Goal: Task Accomplishment & Management: Use online tool/utility

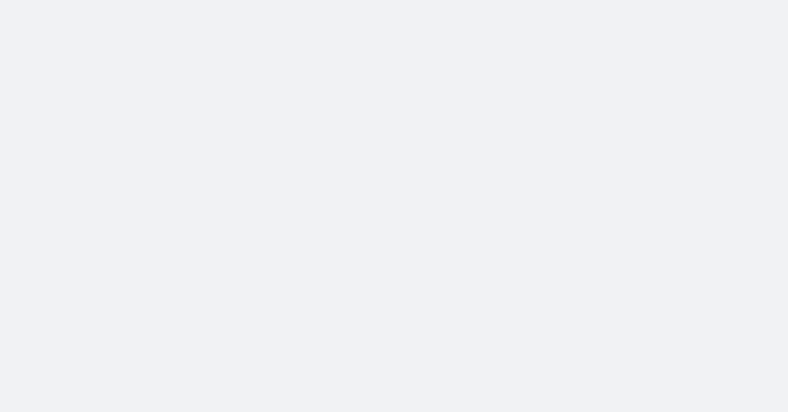
click at [136, 38] on body at bounding box center [394, 206] width 788 height 412
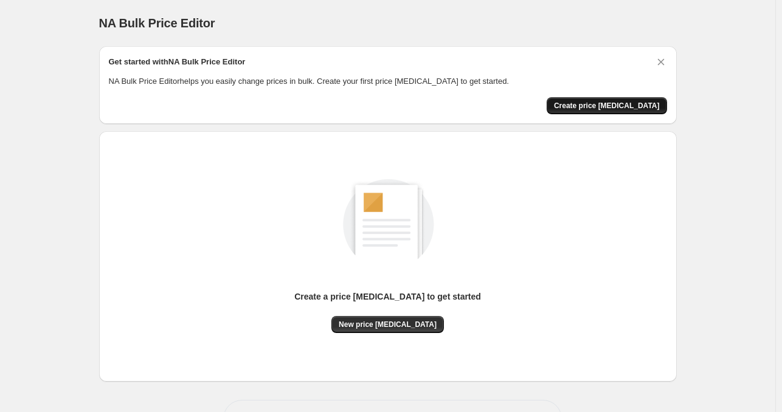
click at [659, 106] on span "Create price [MEDICAL_DATA]" at bounding box center [607, 106] width 106 height 10
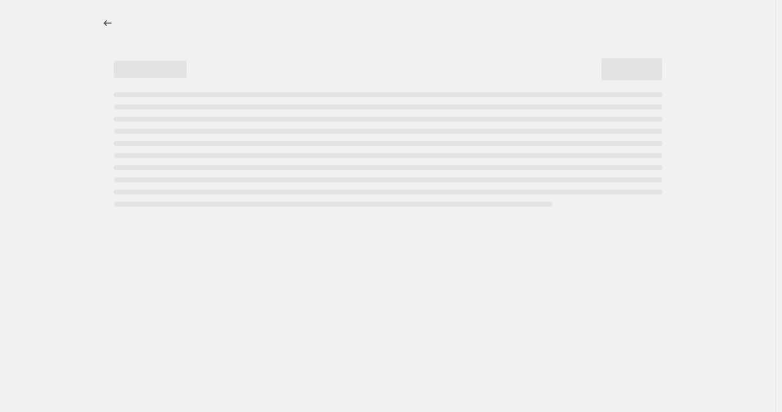
select select "percentage"
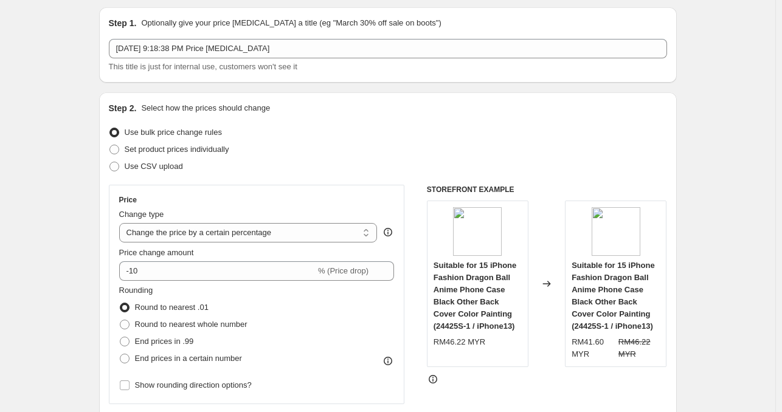
scroll to position [61, 0]
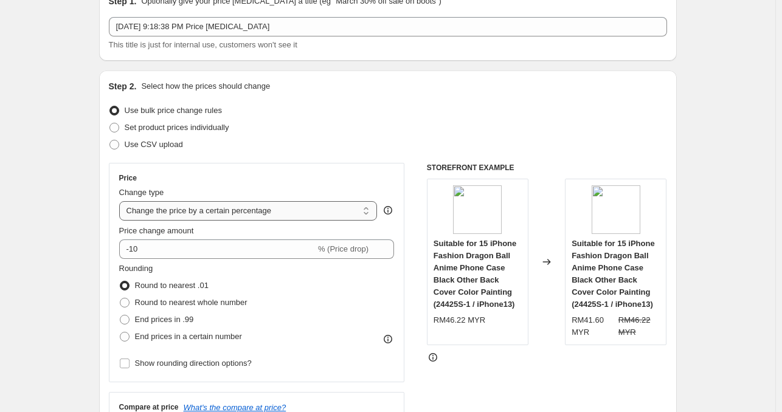
click at [307, 207] on select "Change the price to a certain amount Change the price by a certain amount Chang…" at bounding box center [248, 210] width 258 height 19
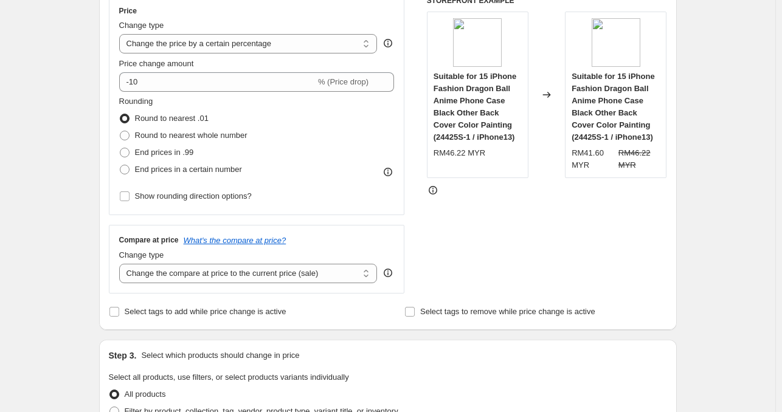
scroll to position [212, 0]
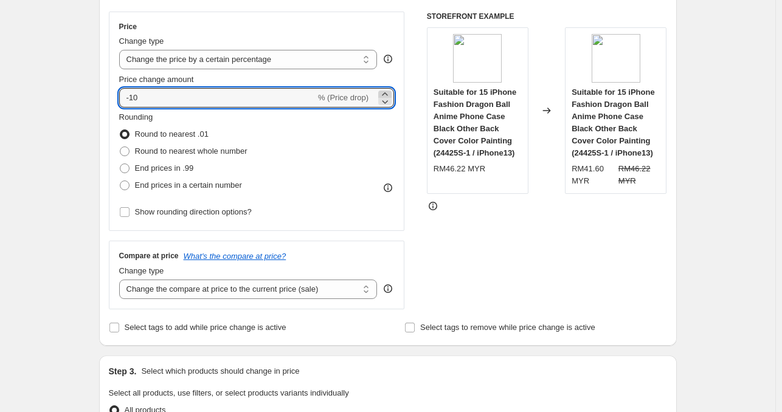
click at [387, 94] on icon at bounding box center [384, 93] width 5 height 3
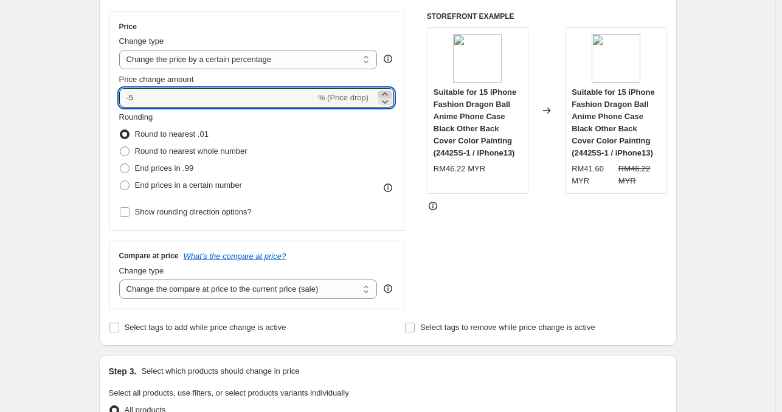
click at [387, 94] on icon at bounding box center [384, 93] width 5 height 3
click at [387, 94] on icon at bounding box center [385, 94] width 12 height 12
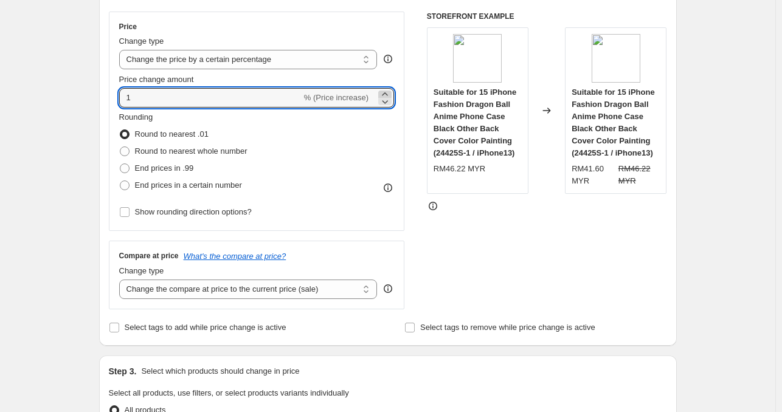
click at [387, 94] on icon at bounding box center [385, 94] width 12 height 12
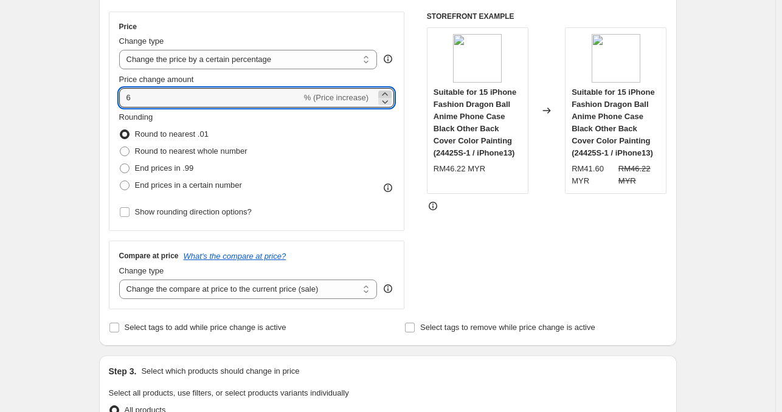
click at [387, 94] on icon at bounding box center [385, 94] width 12 height 12
type input "10"
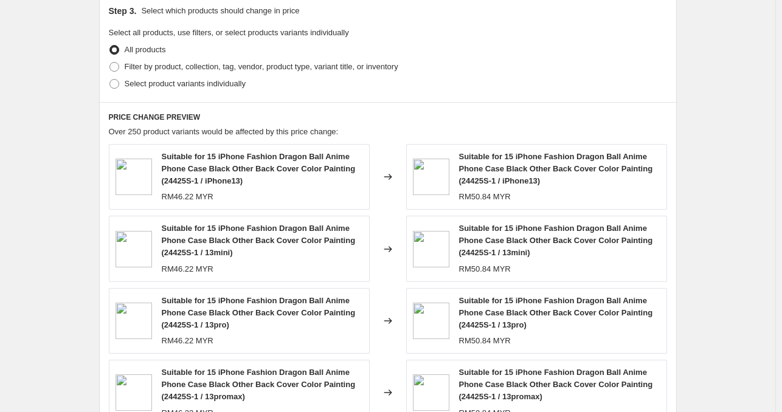
scroll to position [577, 0]
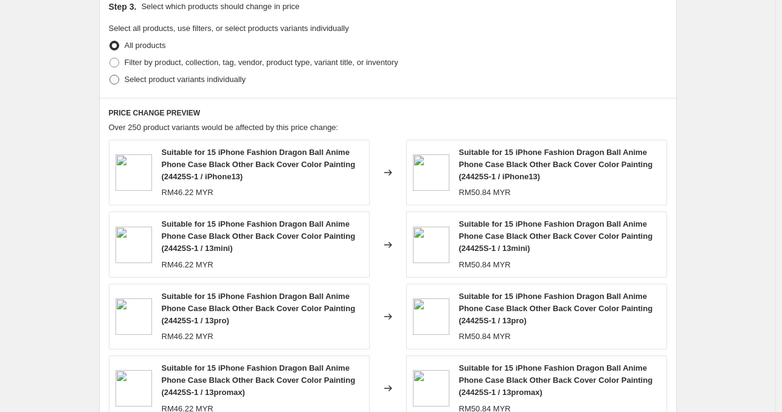
click at [145, 77] on span "Select product variants individually" at bounding box center [185, 79] width 121 height 9
click at [110, 75] on input "Select product variants individually" at bounding box center [109, 75] width 1 height 1
radio input "true"
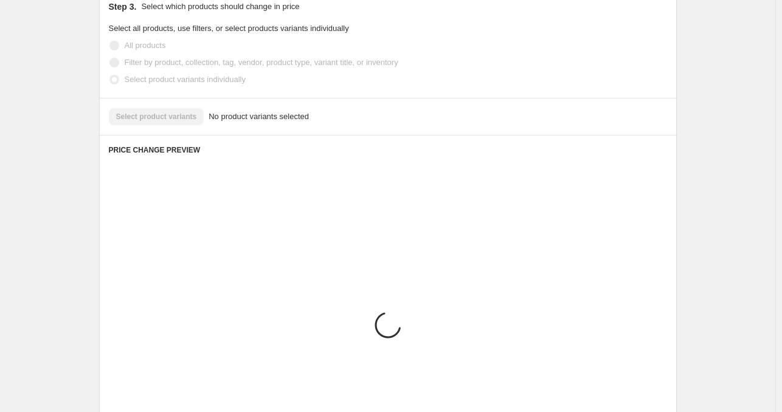
scroll to position [532, 0]
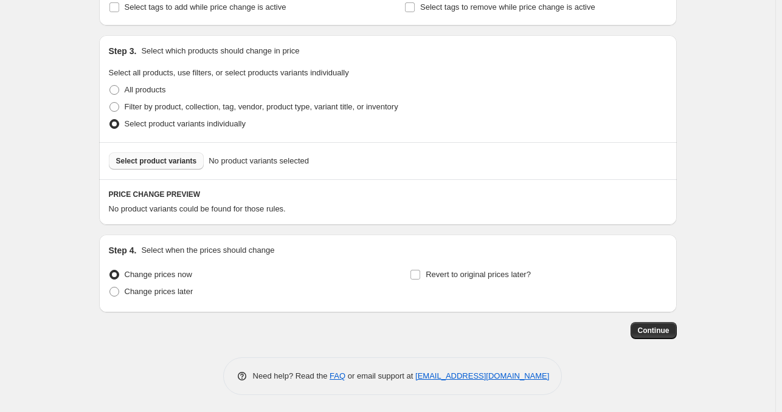
click at [159, 158] on span "Select product variants" at bounding box center [156, 161] width 81 height 10
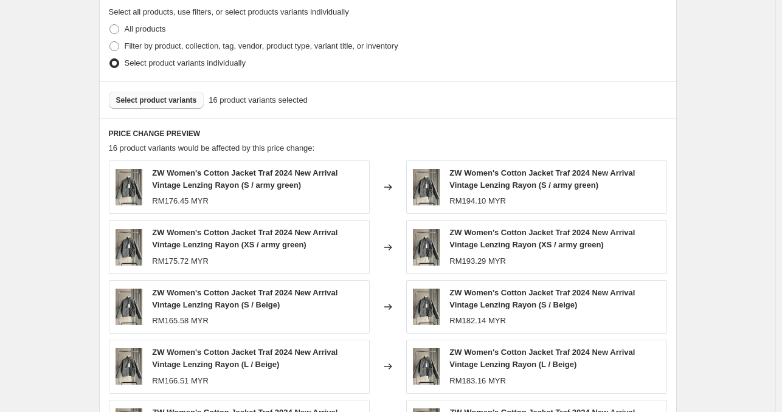
scroll to position [715, 0]
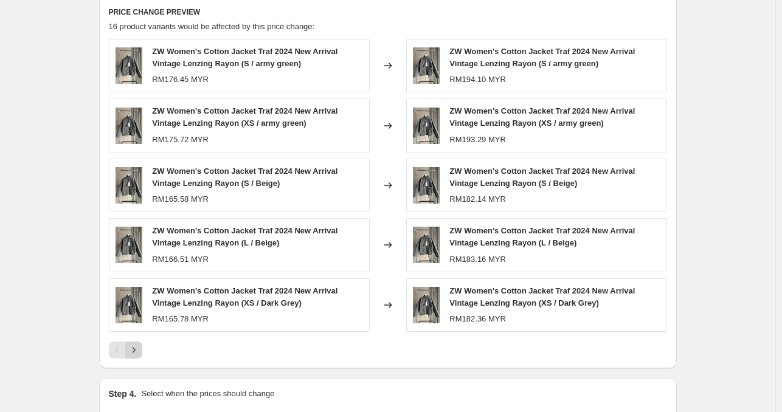
click at [139, 351] on icon "Next" at bounding box center [134, 350] width 12 height 12
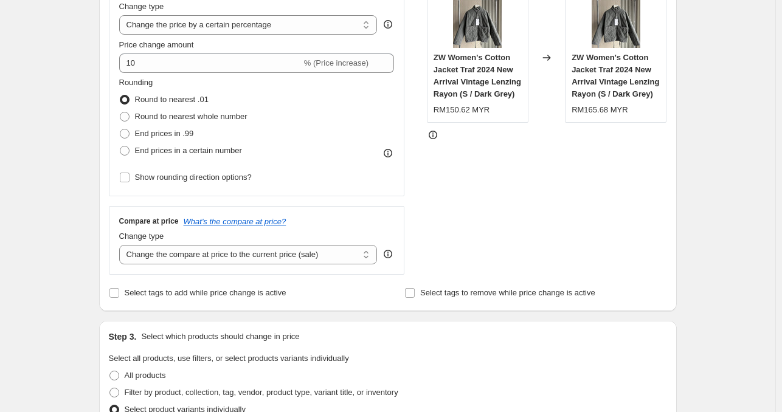
scroll to position [168, 0]
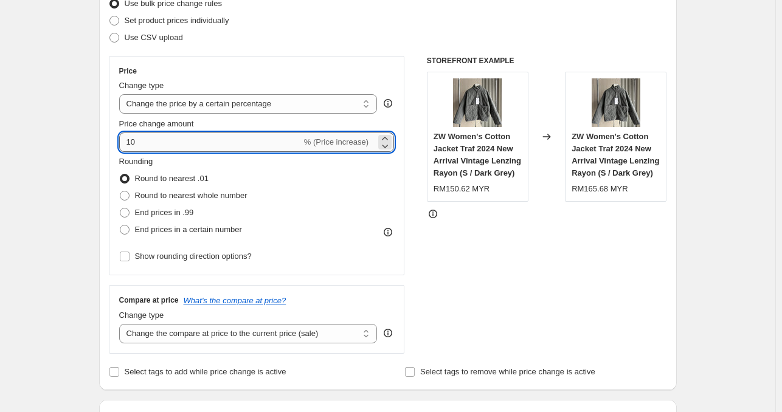
click at [199, 139] on input "10" at bounding box center [210, 141] width 182 height 19
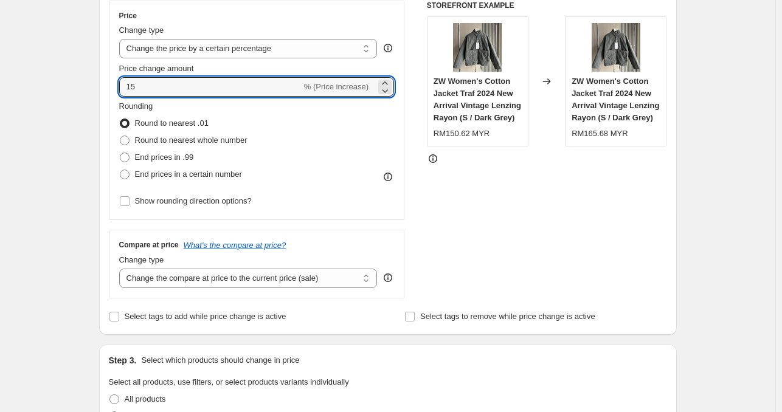
scroll to position [289, 0]
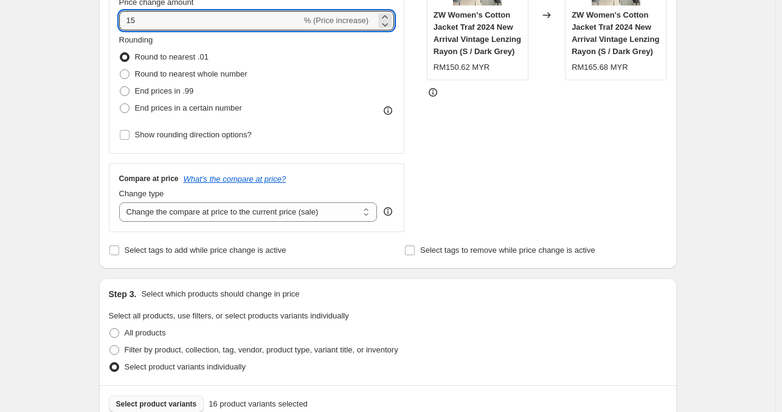
click at [705, 213] on div "Create new price [MEDICAL_DATA]. This page is ready Create new price [MEDICAL_D…" at bounding box center [387, 347] width 775 height 1272
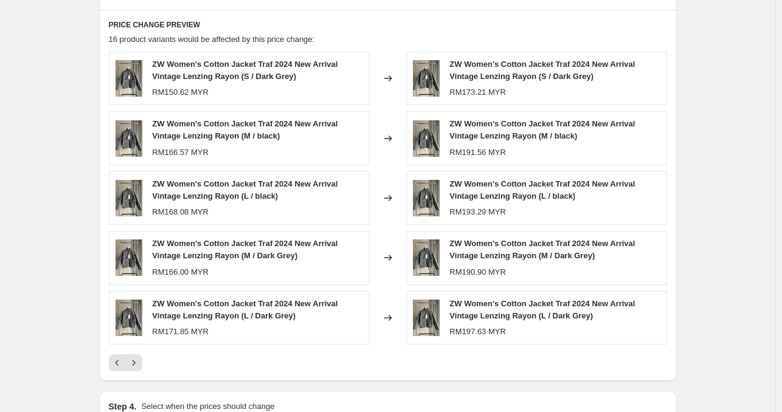
scroll to position [715, 0]
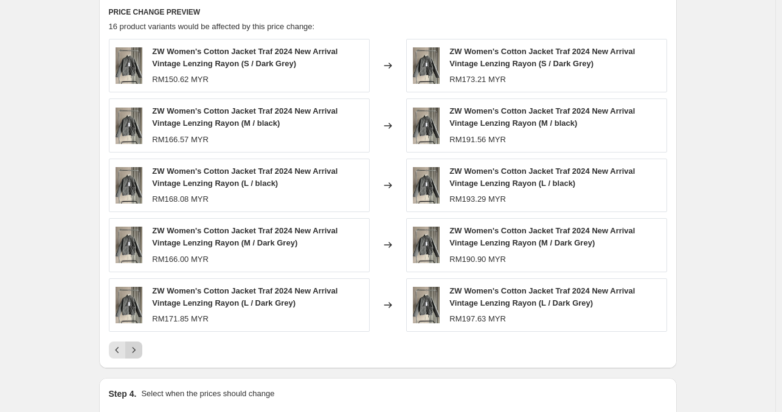
click at [138, 346] on icon "Next" at bounding box center [134, 350] width 12 height 12
click at [117, 349] on icon "Previous" at bounding box center [117, 350] width 12 height 12
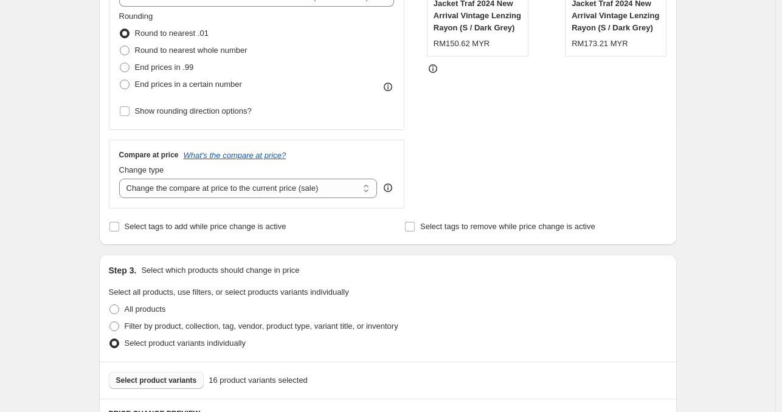
scroll to position [229, 0]
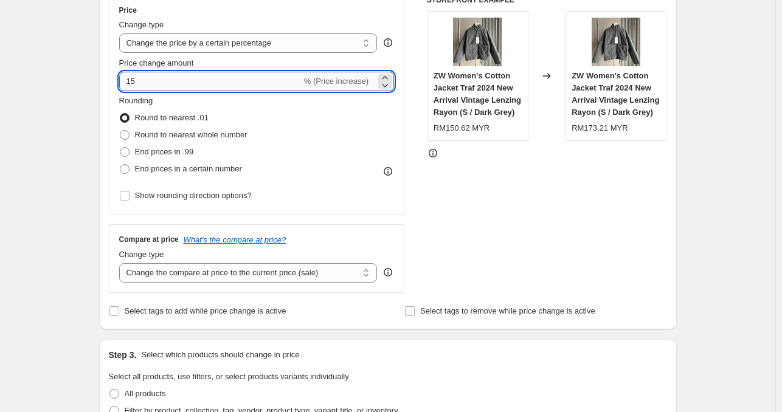
click at [200, 81] on input "15" at bounding box center [210, 81] width 182 height 19
type input "1"
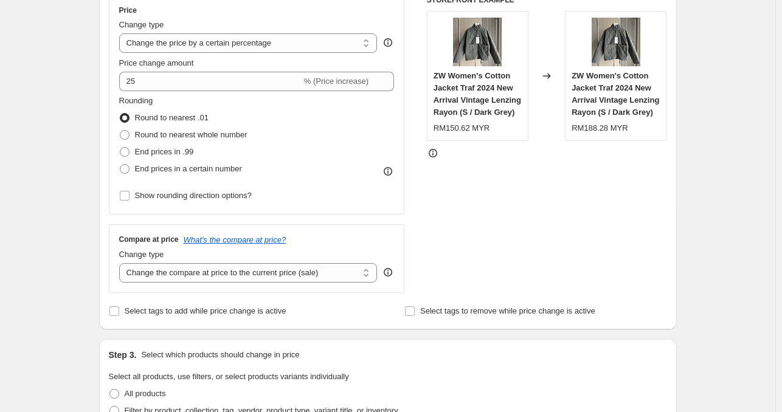
click at [742, 204] on div "Create new price [MEDICAL_DATA]. This page is ready Create new price [MEDICAL_D…" at bounding box center [387, 407] width 775 height 1272
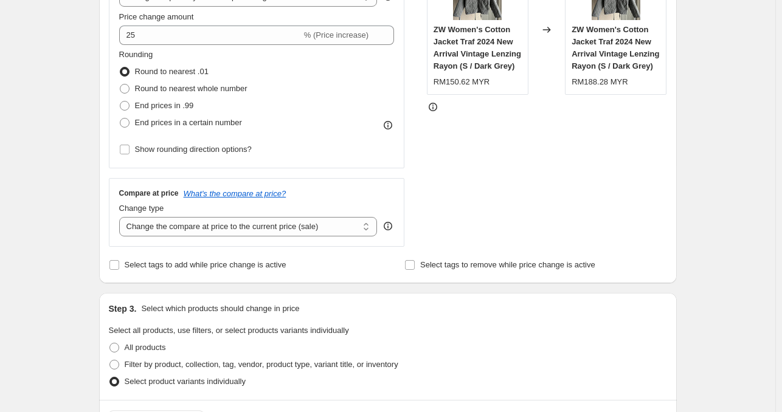
scroll to position [289, 0]
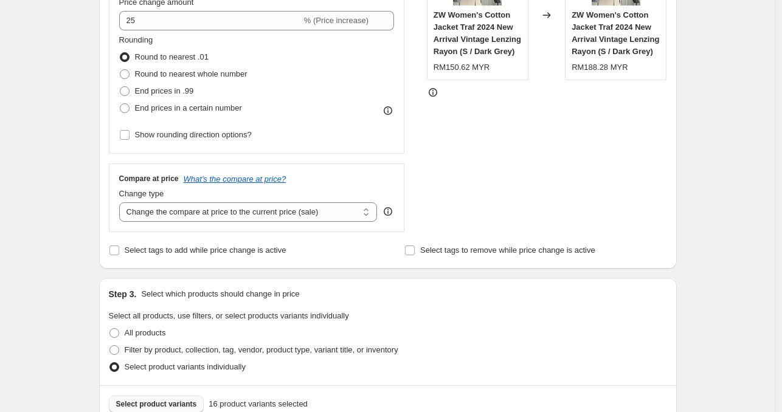
click at [531, 212] on div "STOREFRONT EXAMPLE ZW Women's Cotton Jacket Traf 2024 New Arrival Vintage Lenzi…" at bounding box center [547, 83] width 240 height 298
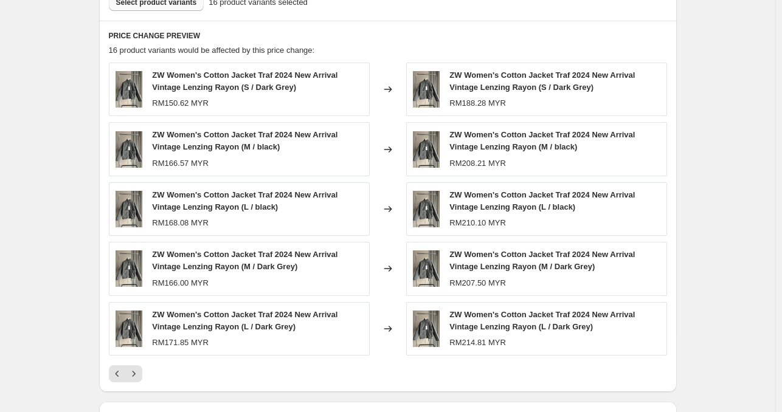
scroll to position [715, 0]
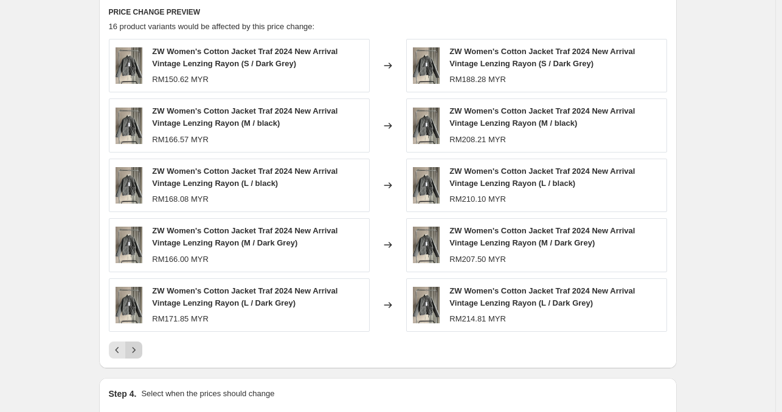
click at [138, 347] on icon "Next" at bounding box center [134, 350] width 12 height 12
click at [138, 350] on icon "Next" at bounding box center [134, 350] width 12 height 12
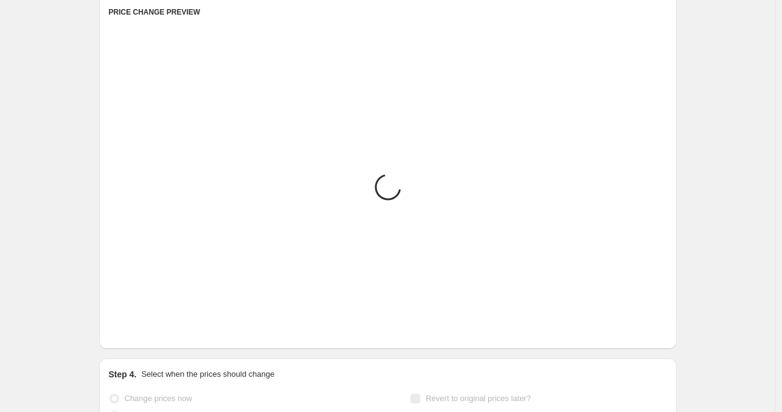
scroll to position [619, 0]
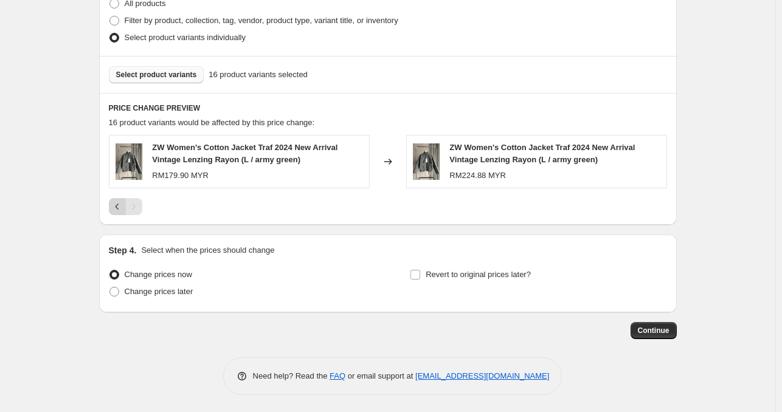
click at [119, 204] on icon "Previous" at bounding box center [117, 207] width 12 height 12
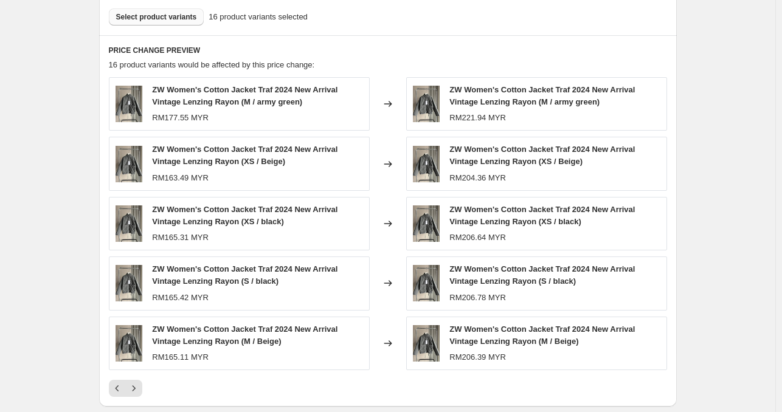
scroll to position [680, 0]
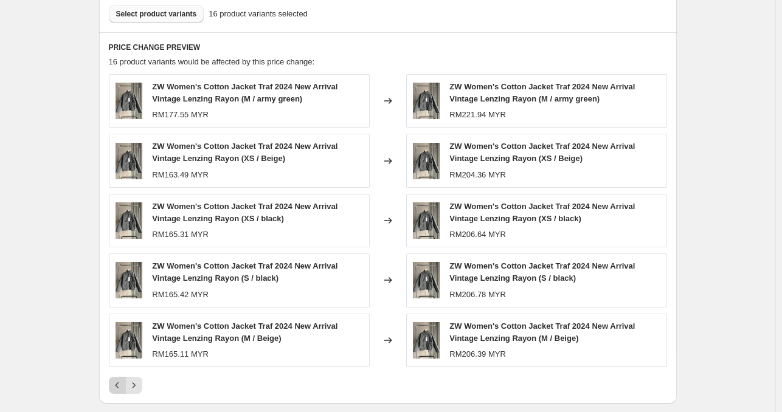
click at [121, 381] on icon "Previous" at bounding box center [117, 385] width 12 height 12
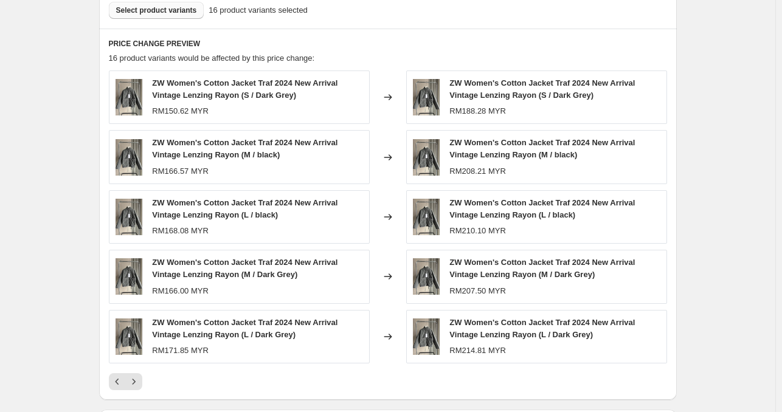
scroll to position [801, 0]
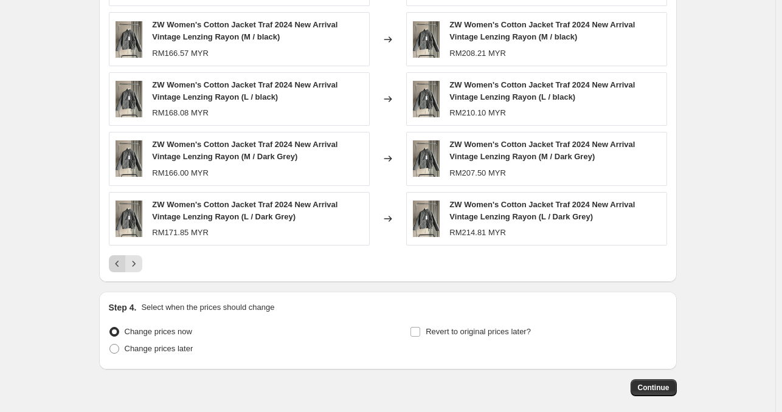
click at [120, 258] on icon "Previous" at bounding box center [117, 264] width 12 height 12
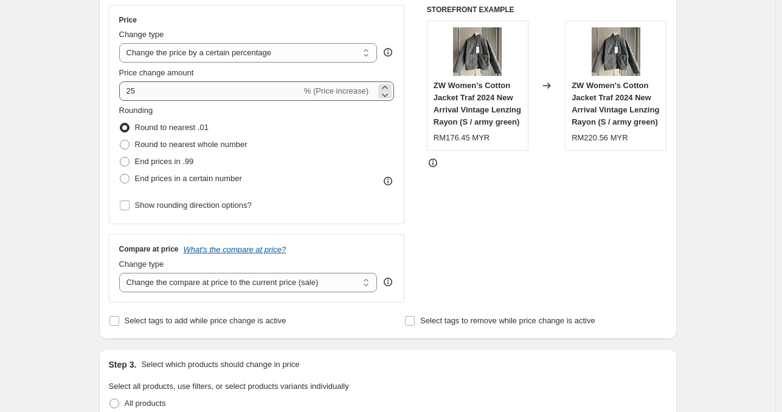
scroll to position [132, 0]
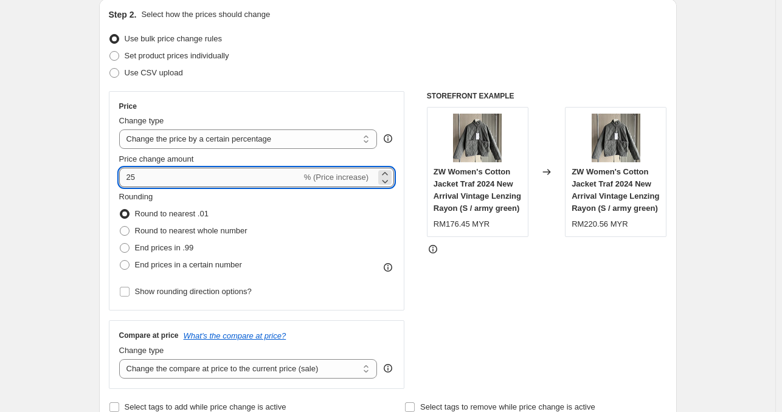
click at [171, 174] on input "25" at bounding box center [210, 177] width 182 height 19
type input "2"
type input "30"
click at [467, 294] on div "STOREFRONT EXAMPLE ZW Women's Cotton Jacket Traf 2024 New Arrival Vintage Lenzi…" at bounding box center [547, 240] width 240 height 298
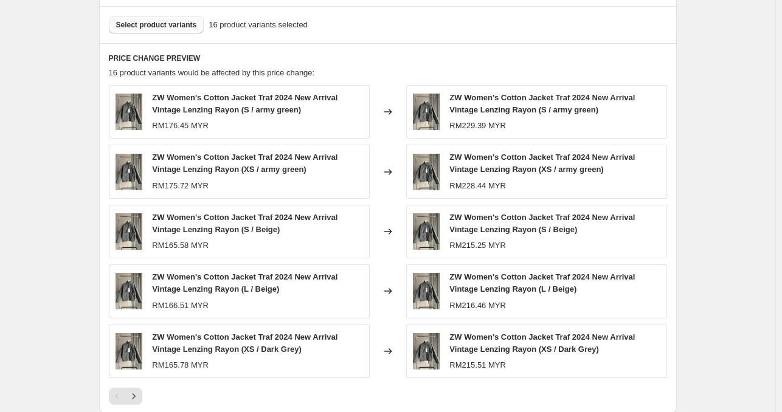
scroll to position [680, 0]
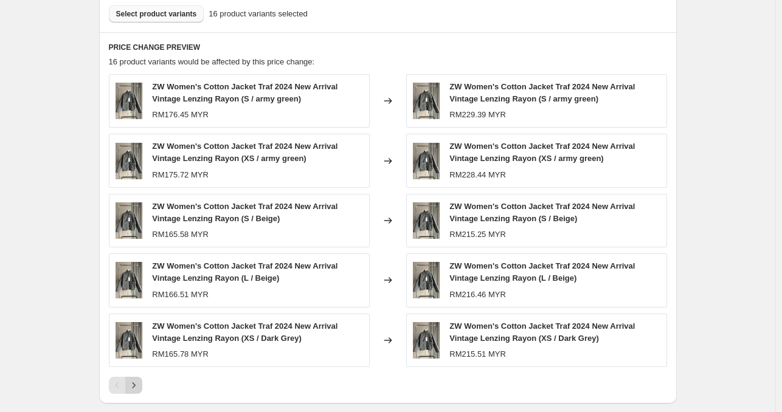
click at [131, 382] on icon "Next" at bounding box center [134, 385] width 12 height 12
click at [139, 379] on icon "Next" at bounding box center [134, 385] width 12 height 12
click at [118, 386] on icon "Previous" at bounding box center [117, 385] width 12 height 12
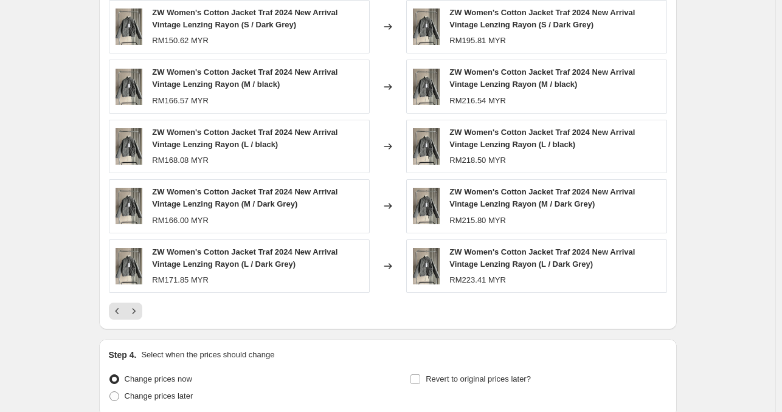
scroll to position [857, 0]
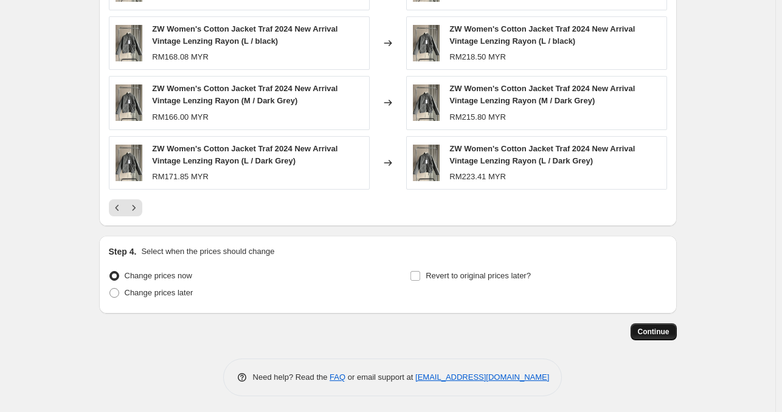
click at [648, 329] on span "Continue" at bounding box center [654, 332] width 32 height 10
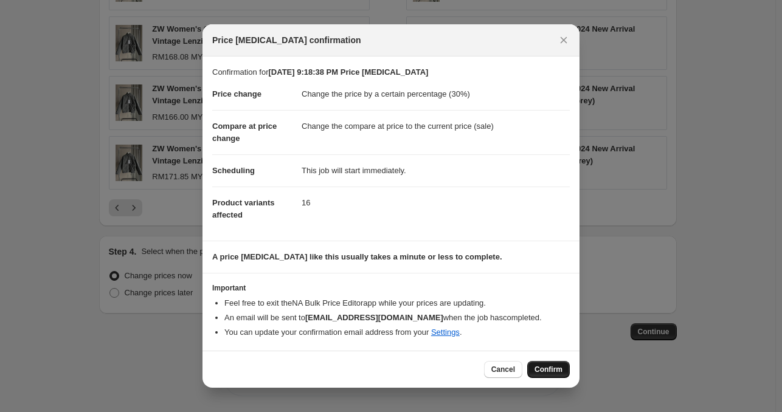
click at [552, 374] on button "Confirm" at bounding box center [548, 369] width 43 height 17
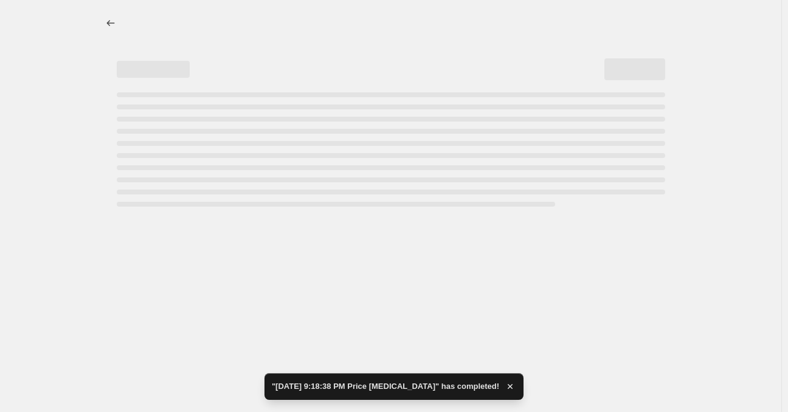
select select "percentage"
